Goal: Task Accomplishment & Management: Complete application form

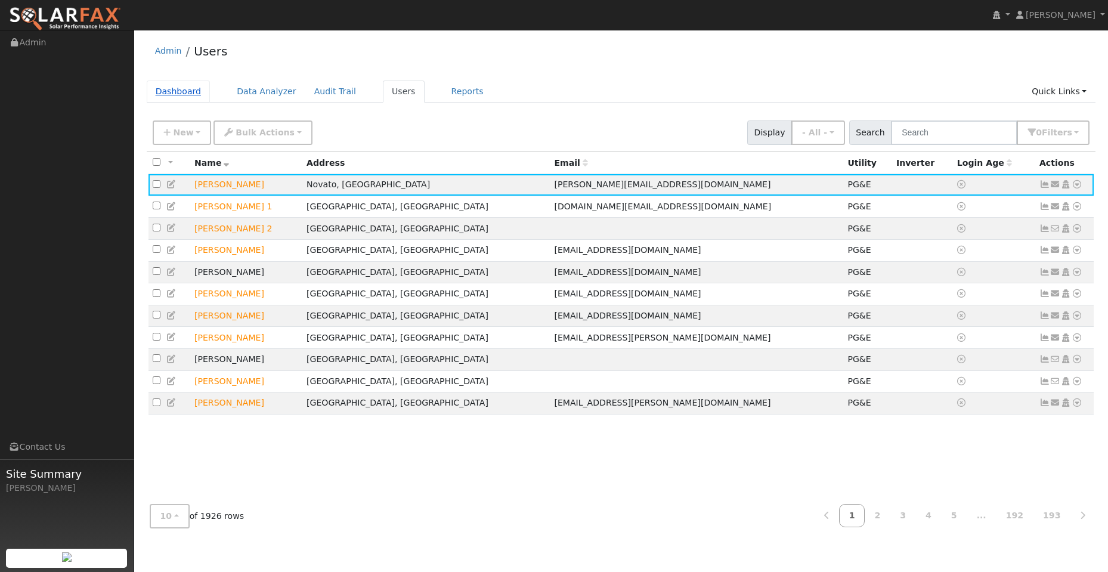
click at [156, 93] on link "Dashboard" at bounding box center [179, 92] width 64 height 22
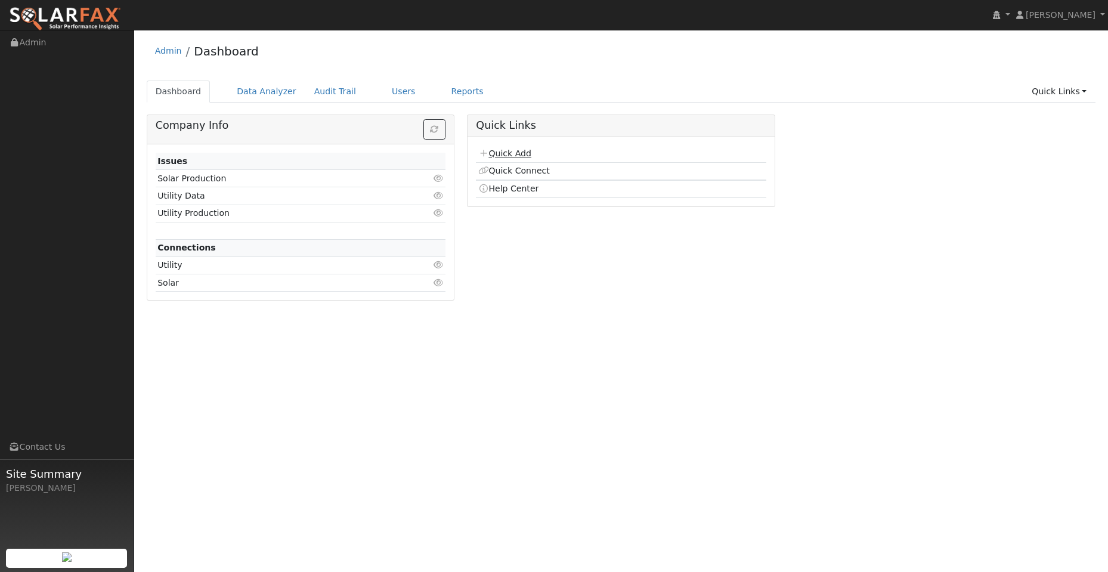
click at [516, 152] on link "Quick Add" at bounding box center [504, 154] width 53 height 10
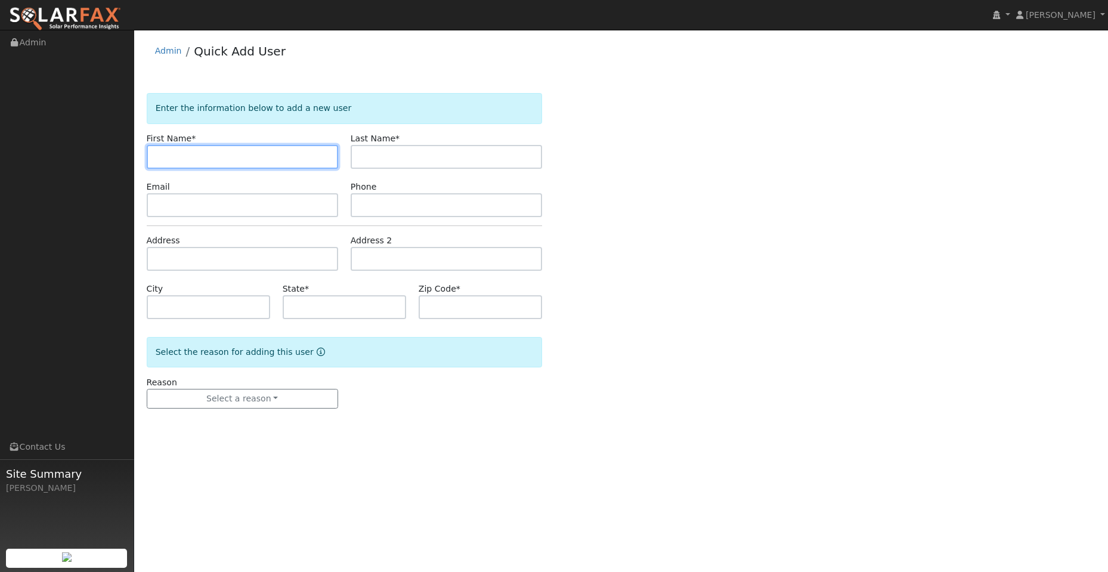
click at [183, 156] on input "text" at bounding box center [242, 157] width 191 height 24
paste input "Jim"
click at [160, 155] on input "Jim" at bounding box center [242, 157] width 191 height 24
type input "Jim"
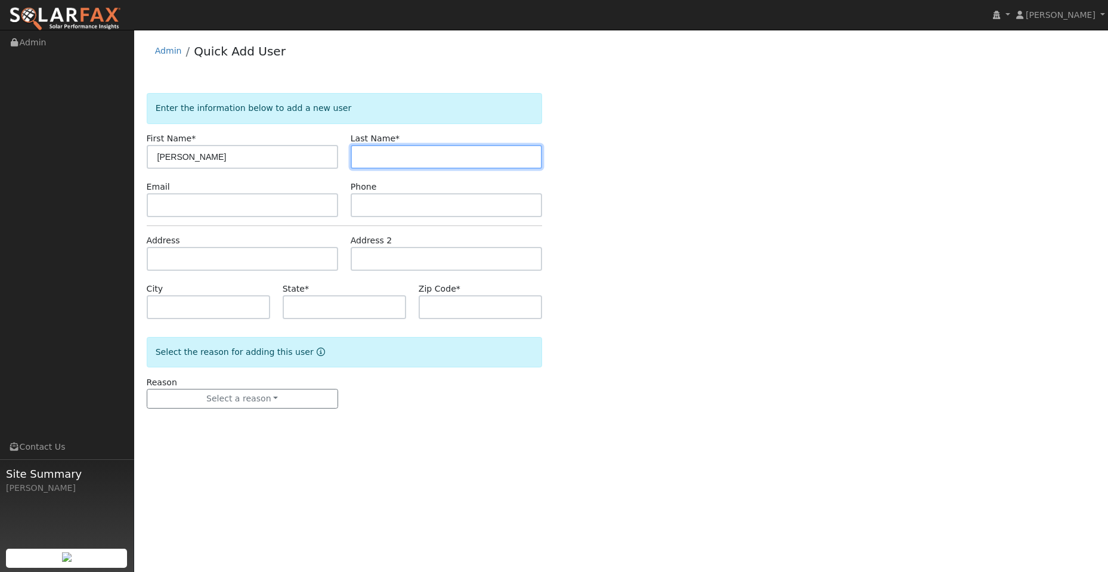
click at [390, 154] on input "text" at bounding box center [446, 157] width 191 height 24
click at [375, 159] on input "text" at bounding box center [446, 157] width 191 height 24
paste input "Fox"
click at [361, 160] on input "Fox" at bounding box center [446, 157] width 191 height 24
type input "Fox"
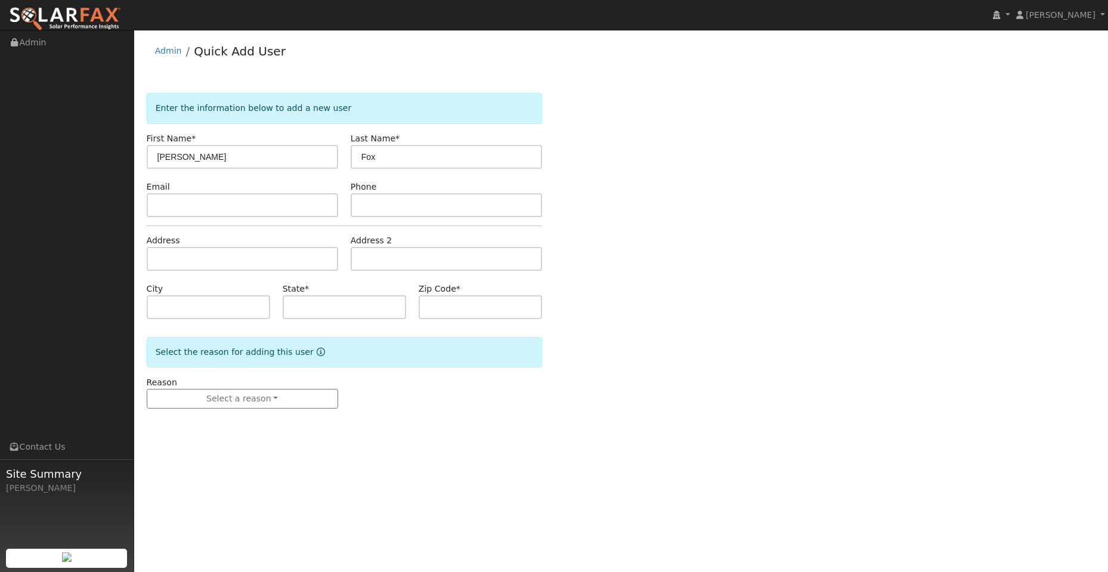
click at [306, 193] on div "Email" at bounding box center [242, 199] width 204 height 36
click at [299, 202] on input "text" at bounding box center [242, 205] width 191 height 24
click at [160, 208] on input "text" at bounding box center [242, 205] width 191 height 24
paste input "[EMAIL_ADDRESS][DOMAIN_NAME]"
type input "[EMAIL_ADDRESS][DOMAIN_NAME]"
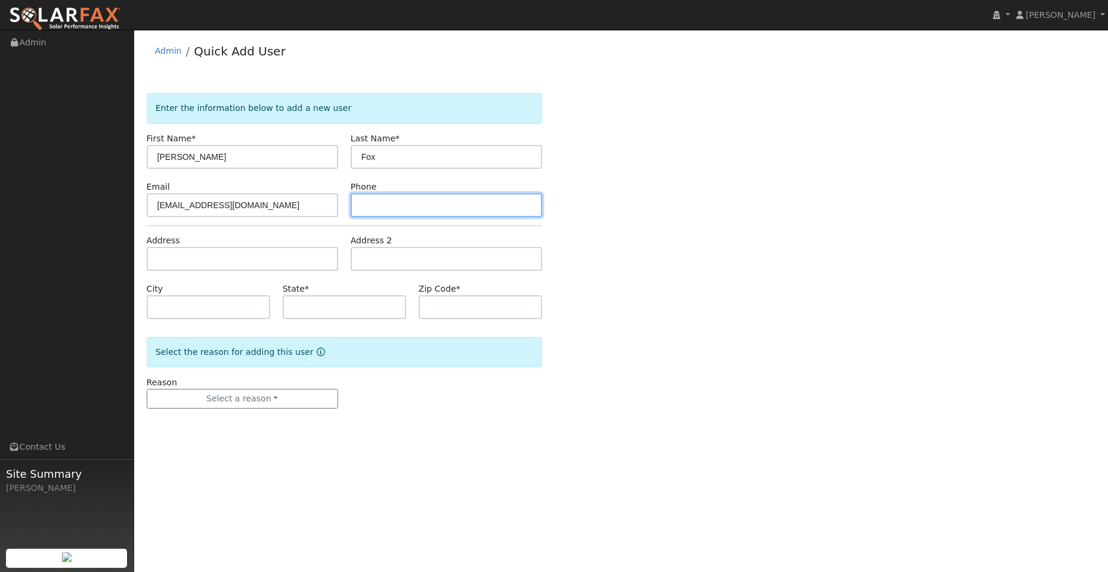
click at [384, 206] on input "text" at bounding box center [446, 205] width 191 height 24
click at [362, 203] on input "text" at bounding box center [446, 205] width 191 height 24
paste input "(707) 290-4767"
click at [363, 205] on input "(707) 290-4767" at bounding box center [446, 205] width 191 height 24
type input "(707) 290-4767"
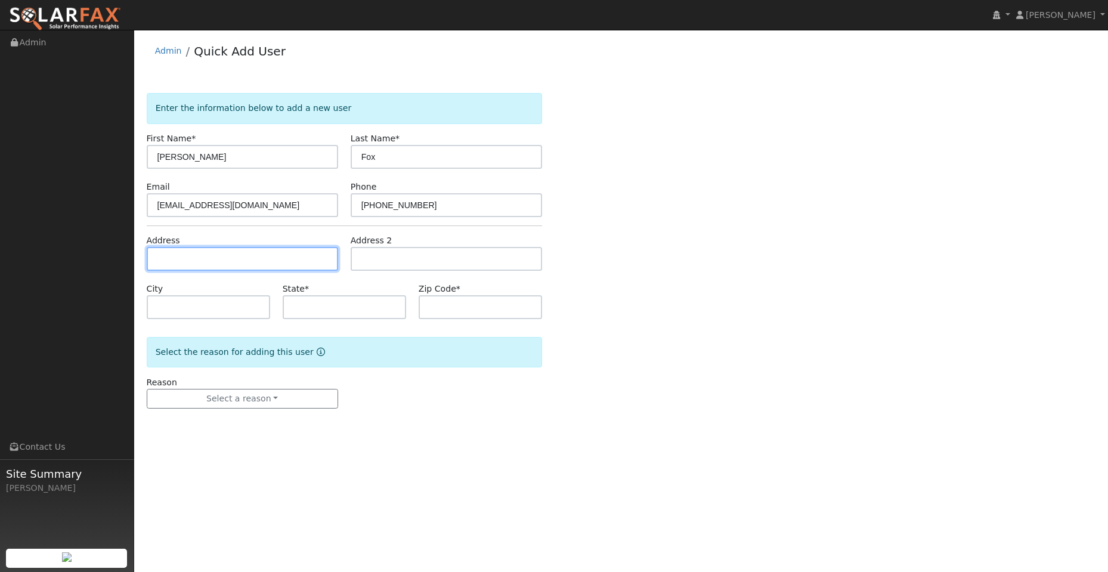
click at [268, 257] on input "text" at bounding box center [242, 259] width 191 height 24
click at [183, 251] on input "text" at bounding box center [242, 259] width 191 height 24
paste input "4057 Estate Drive"
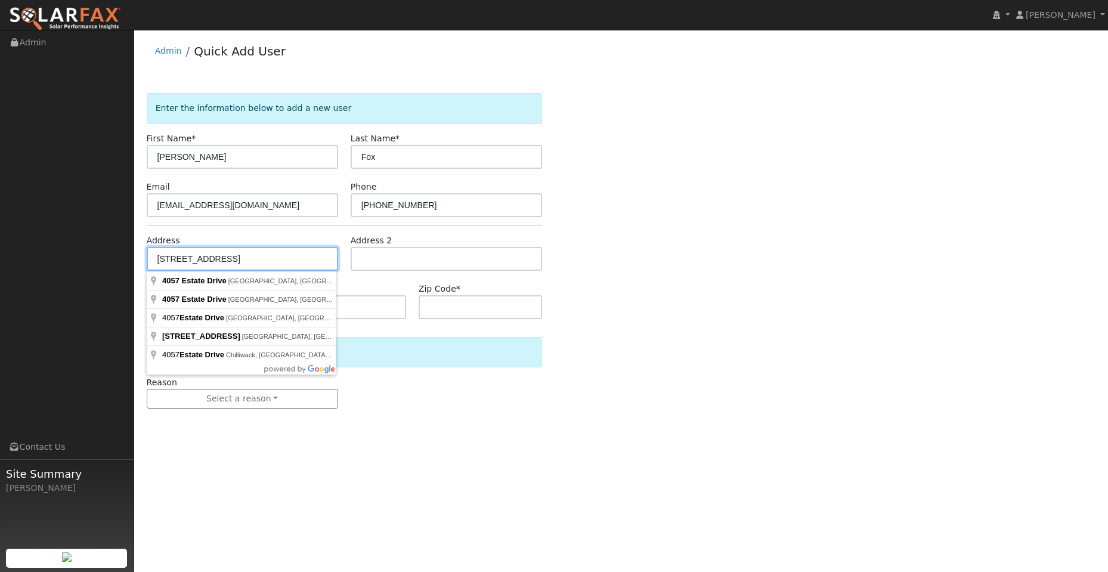
click at [159, 257] on input "4057 Estate Drive" at bounding box center [242, 259] width 191 height 24
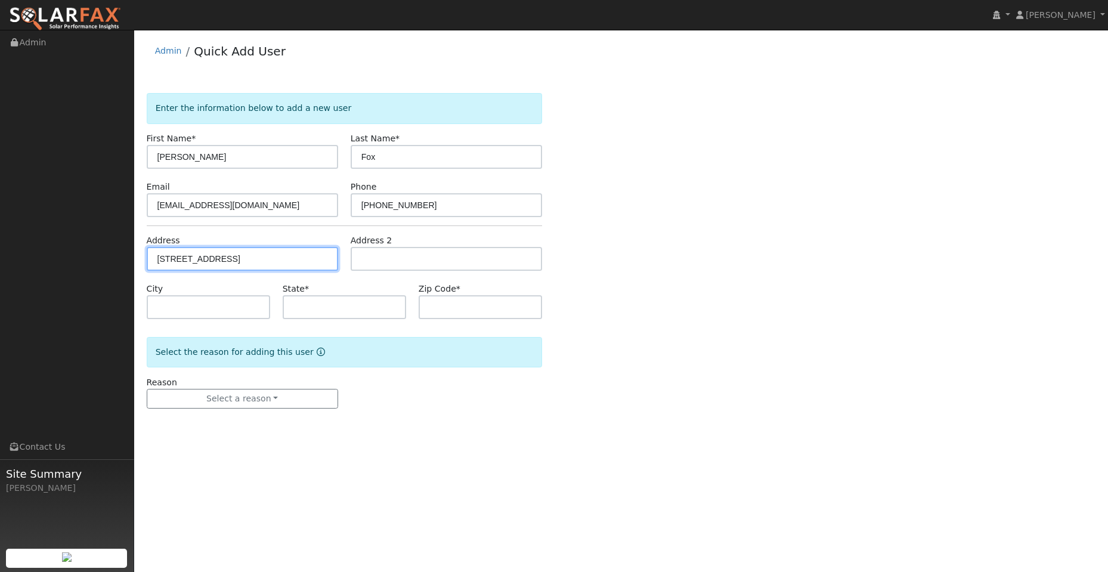
type input "4057 Estate Drive"
type input "Vacaville"
type input "CA"
type input "95688"
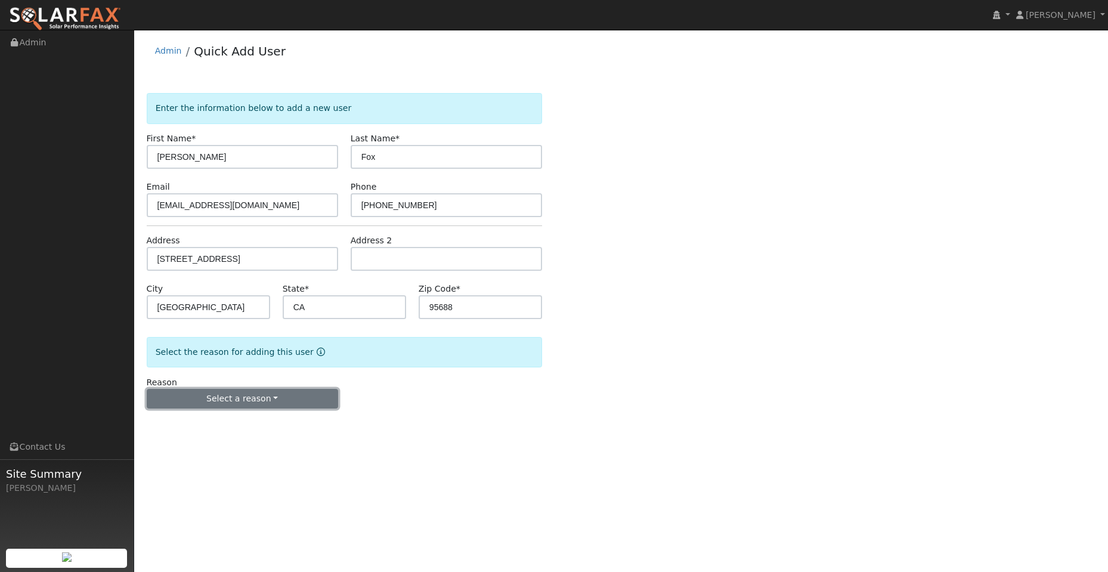
drag, startPoint x: 279, startPoint y: 399, endPoint x: 271, endPoint y: 401, distance: 7.5
click at [278, 399] on button "Select a reason" at bounding box center [242, 399] width 191 height 20
click at [232, 426] on link "New lead" at bounding box center [213, 423] width 132 height 17
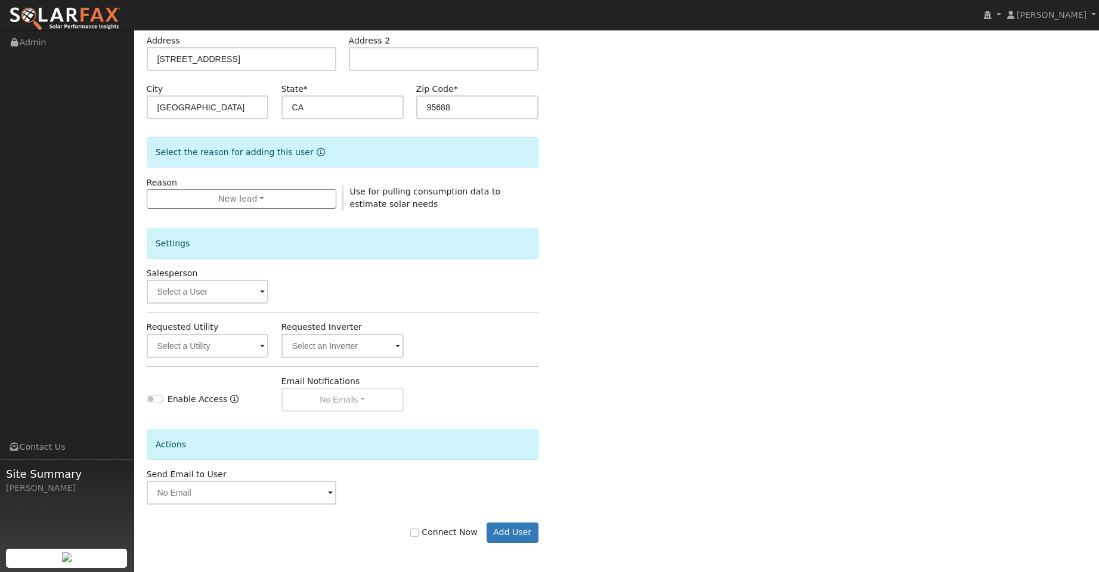
scroll to position [200, 0]
click at [217, 298] on input "text" at bounding box center [208, 291] width 122 height 24
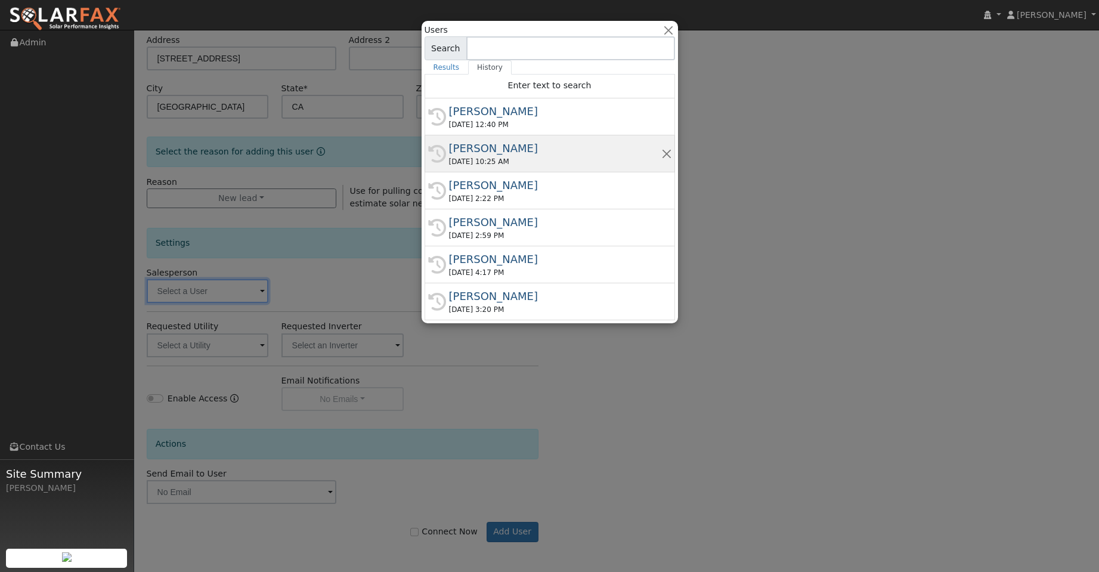
click at [553, 149] on div "Tory Kelly" at bounding box center [555, 148] width 212 height 16
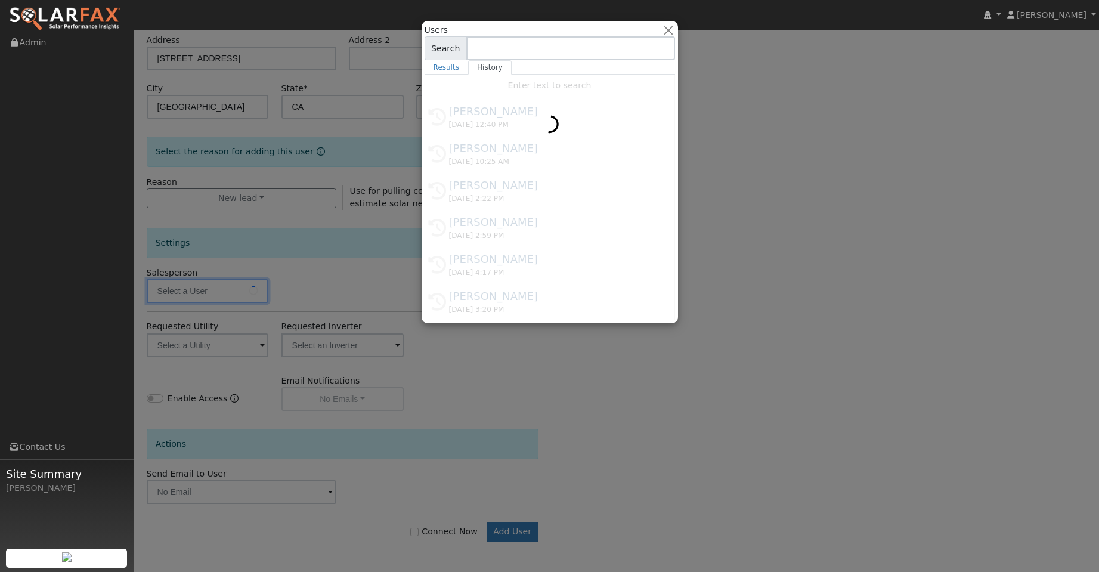
type input "Tory Kelly"
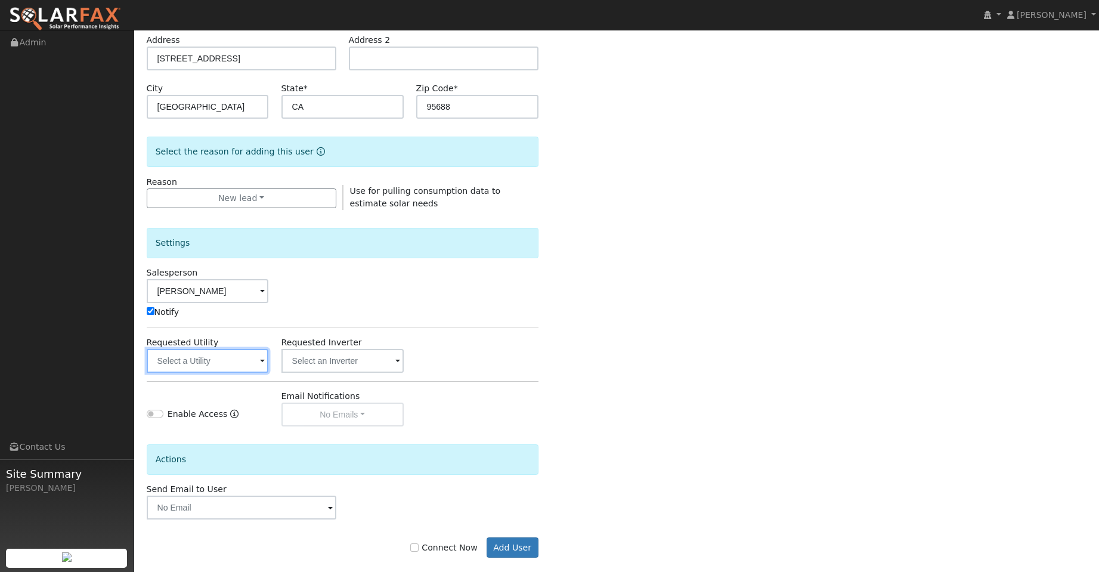
click at [256, 349] on input "text" at bounding box center [208, 361] width 122 height 24
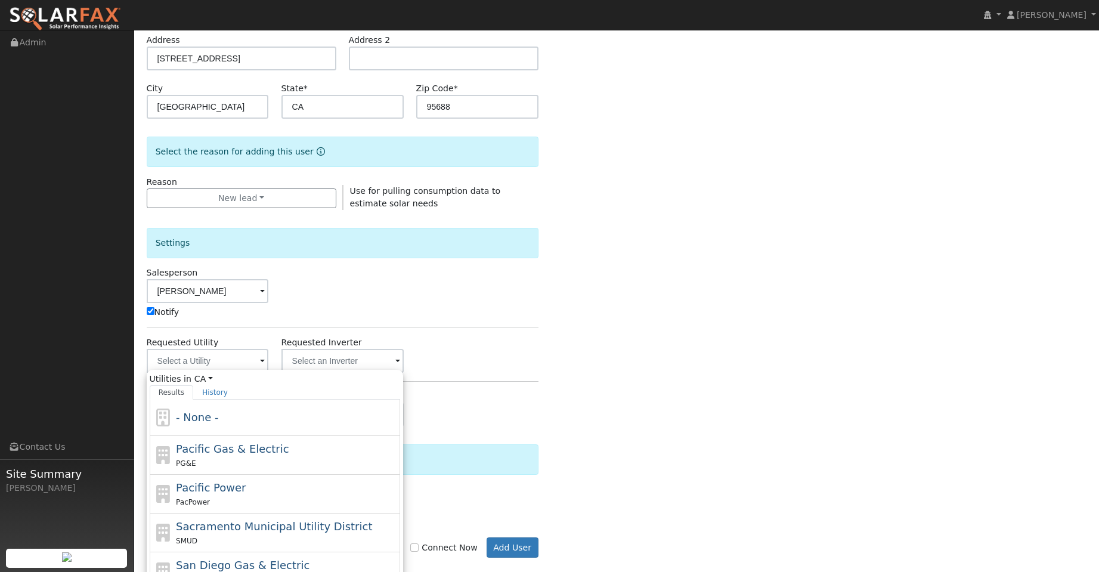
click at [283, 438] on div "Pacific Gas & Electric PG&E" at bounding box center [275, 455] width 251 height 39
type input "Pacific Gas & Electric"
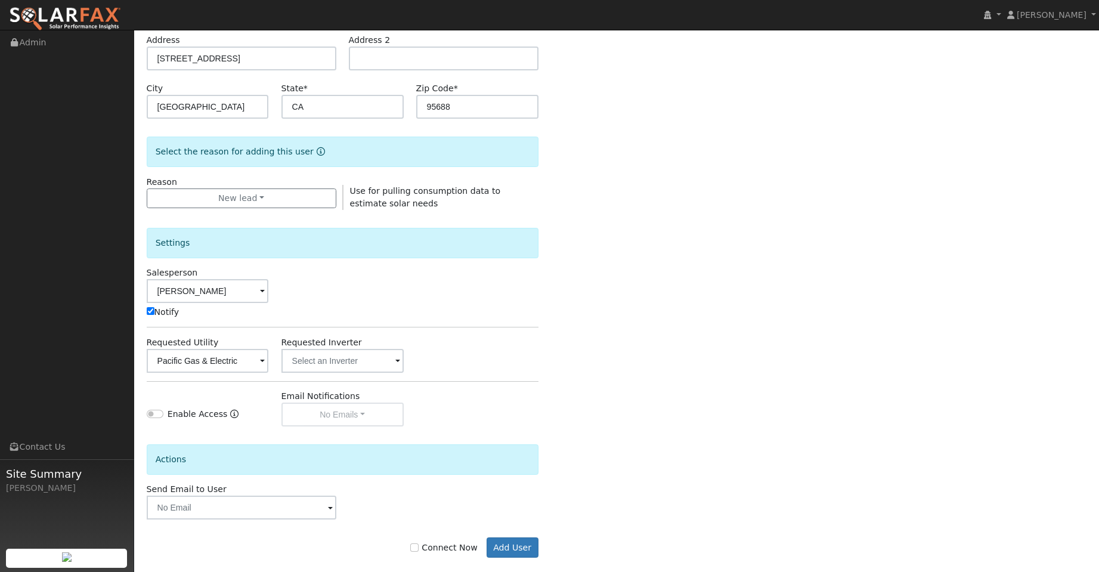
drag, startPoint x: 418, startPoint y: 543, endPoint x: 425, endPoint y: 546, distance: 7.5
click at [418, 544] on div "Connect Now Add User" at bounding box center [342, 547] width 404 height 20
click at [419, 547] on input "Connect Now" at bounding box center [414, 547] width 8 height 8
checkbox input "true"
click at [499, 543] on button "Add User" at bounding box center [513, 547] width 52 height 20
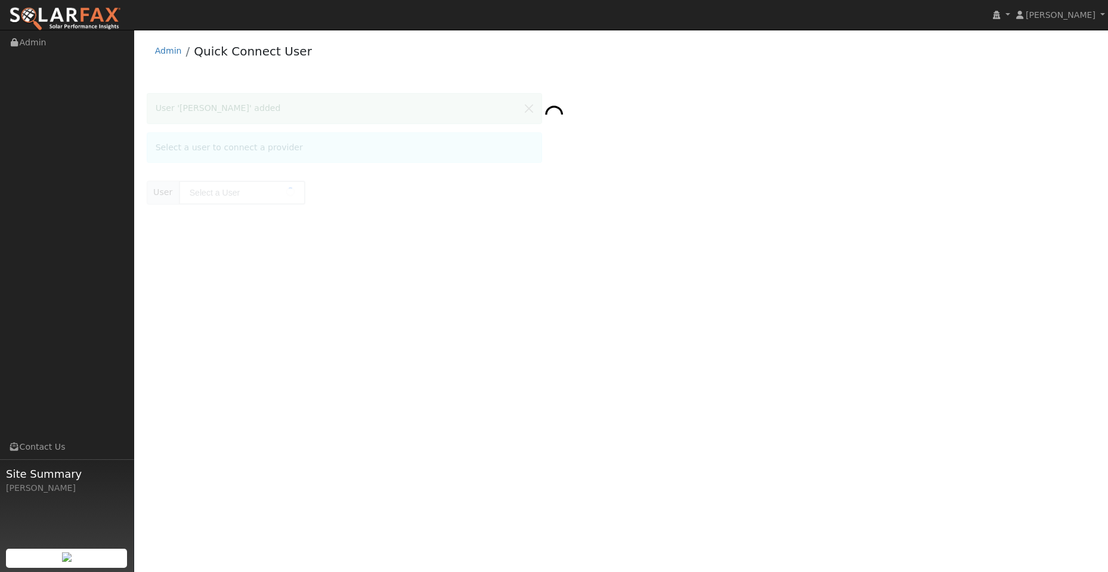
type input "[PERSON_NAME]"
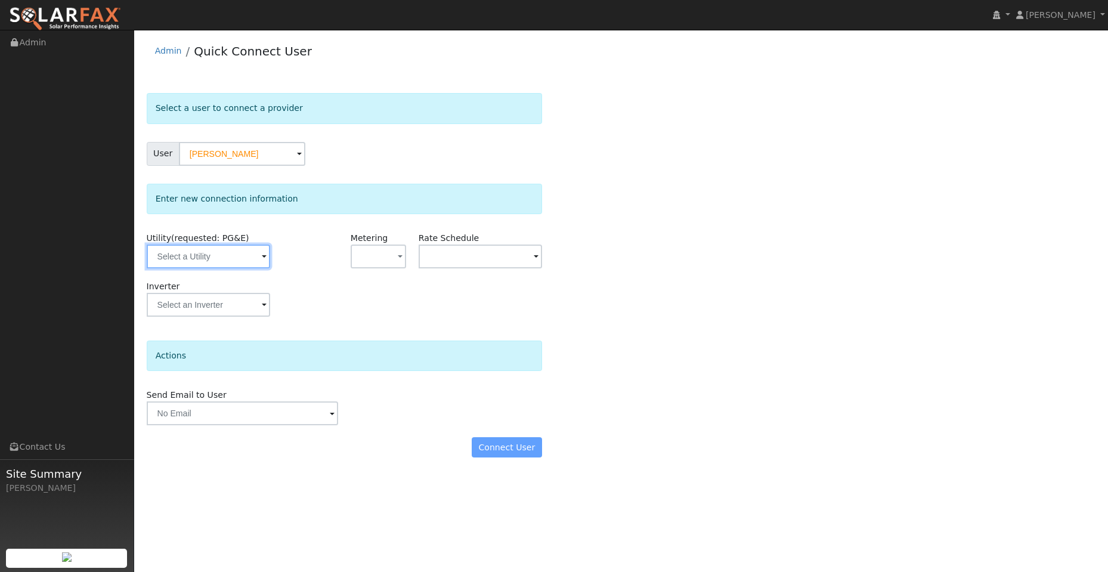
click at [241, 257] on input "text" at bounding box center [208, 257] width 123 height 24
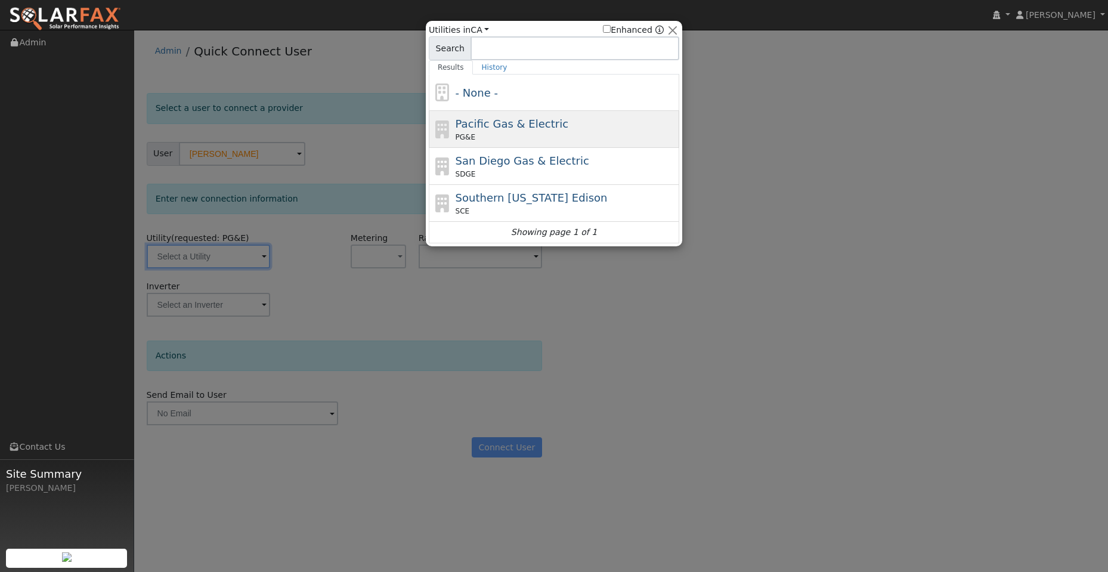
click at [497, 127] on span "Pacific Gas & Electric" at bounding box center [512, 124] width 113 height 13
type input "PG&E"
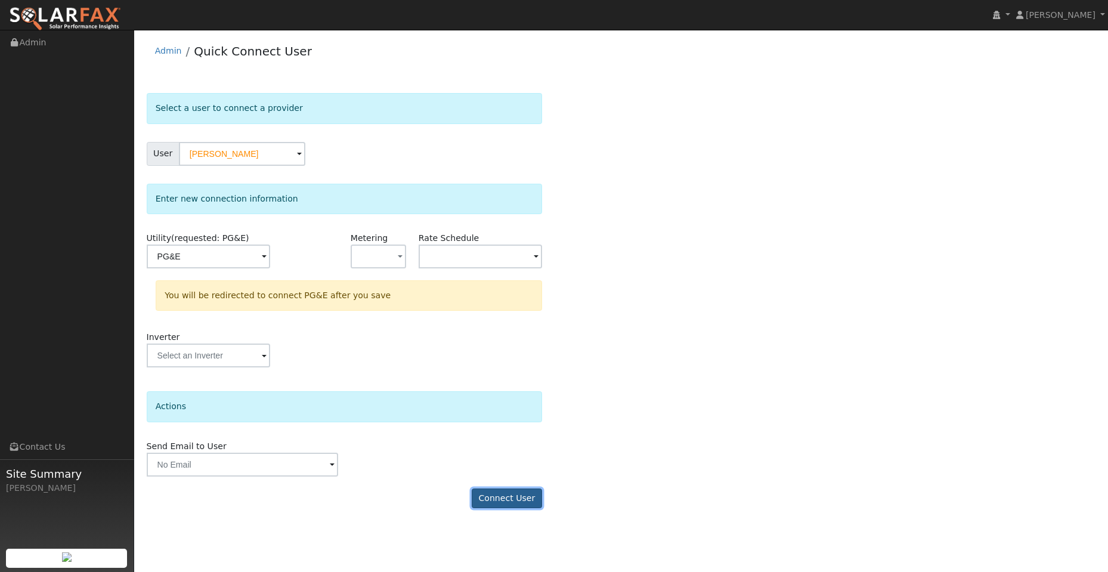
click at [494, 502] on button "Connect User" at bounding box center [507, 498] width 70 height 20
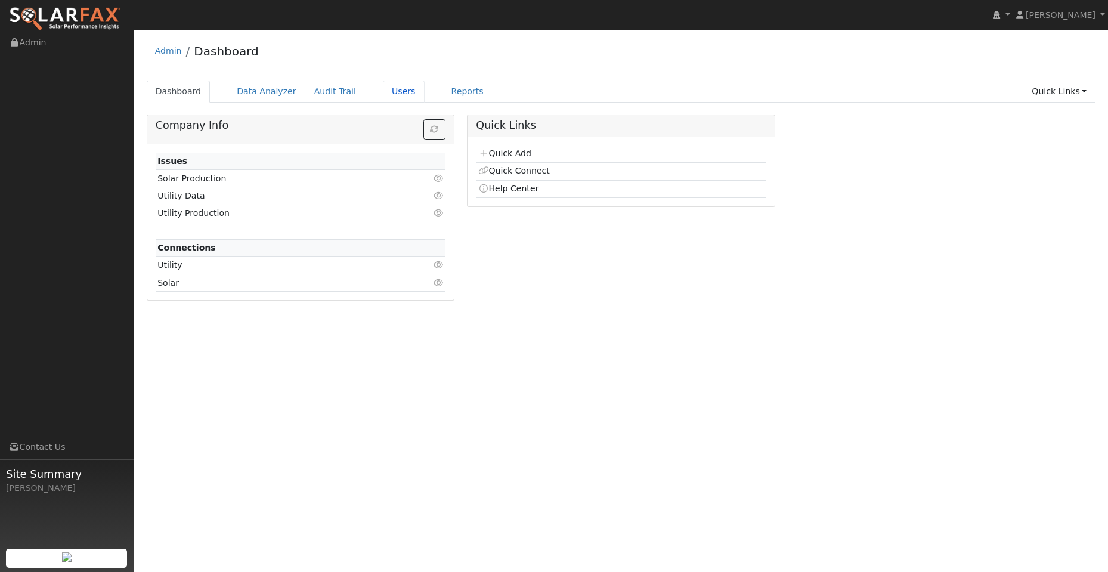
click at [395, 94] on link "Users" at bounding box center [404, 92] width 42 height 22
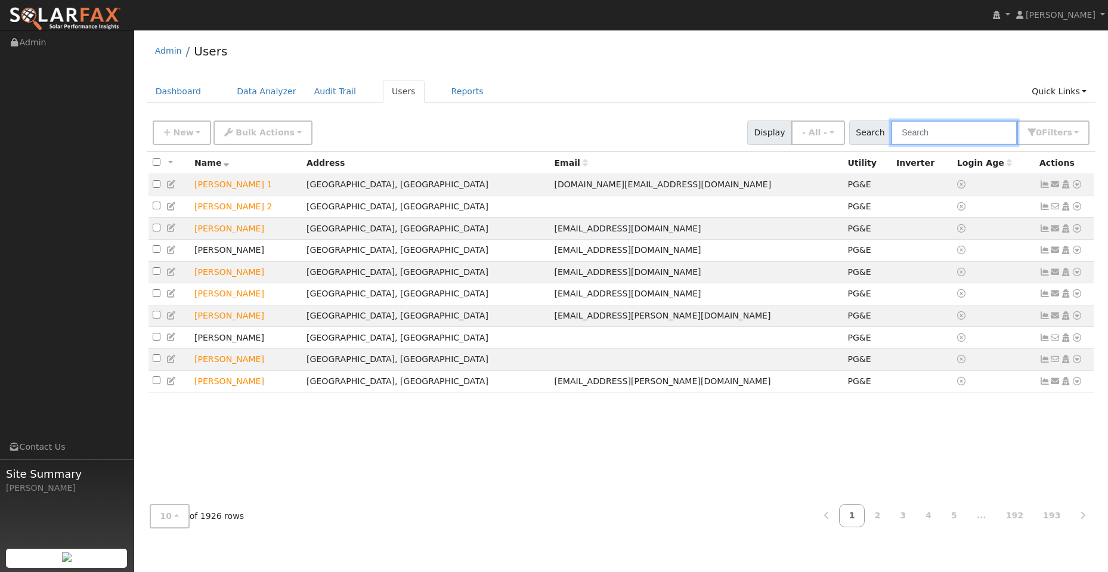
click at [919, 138] on input "text" at bounding box center [954, 132] width 126 height 24
paste input "[PERSON_NAME]"
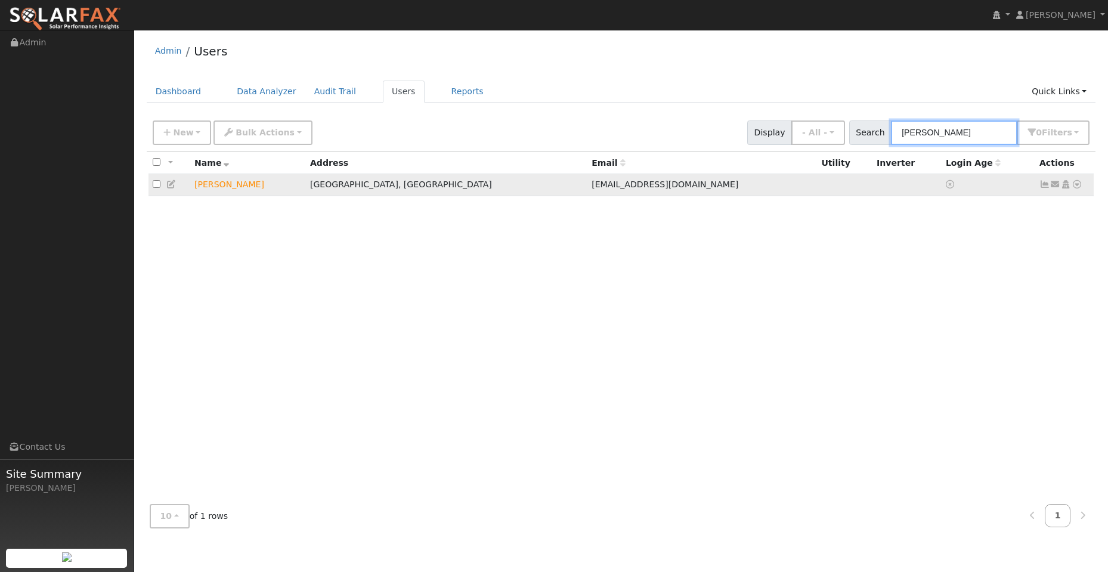
type input "[PERSON_NAME]"
click at [1077, 185] on icon at bounding box center [1077, 184] width 11 height 8
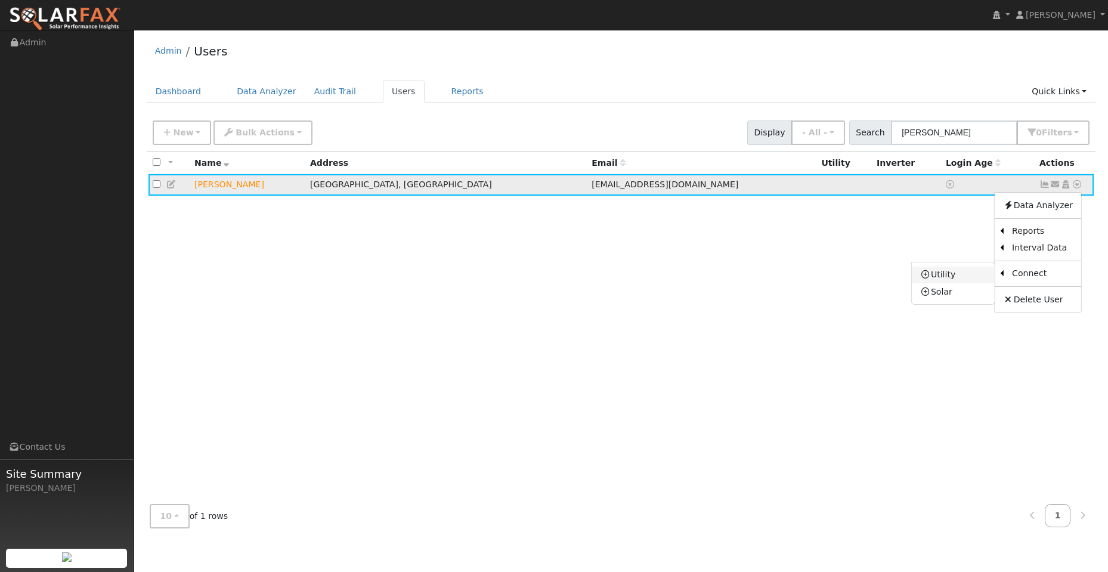
click at [930, 281] on link "Utility" at bounding box center [953, 275] width 83 height 17
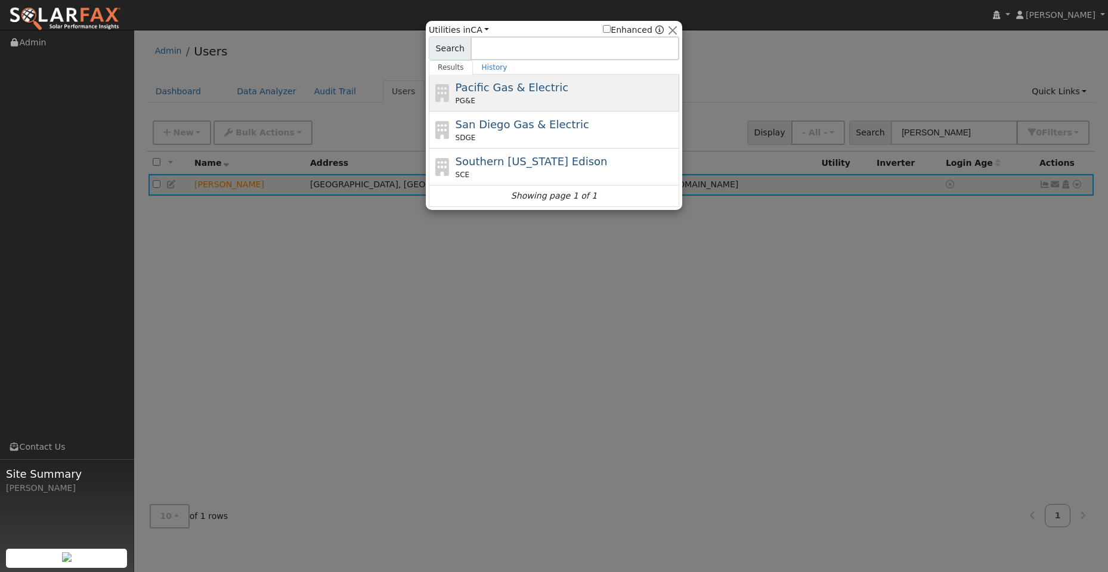
click at [548, 96] on div "PG&E" at bounding box center [566, 100] width 221 height 11
